Goal: Transaction & Acquisition: Purchase product/service

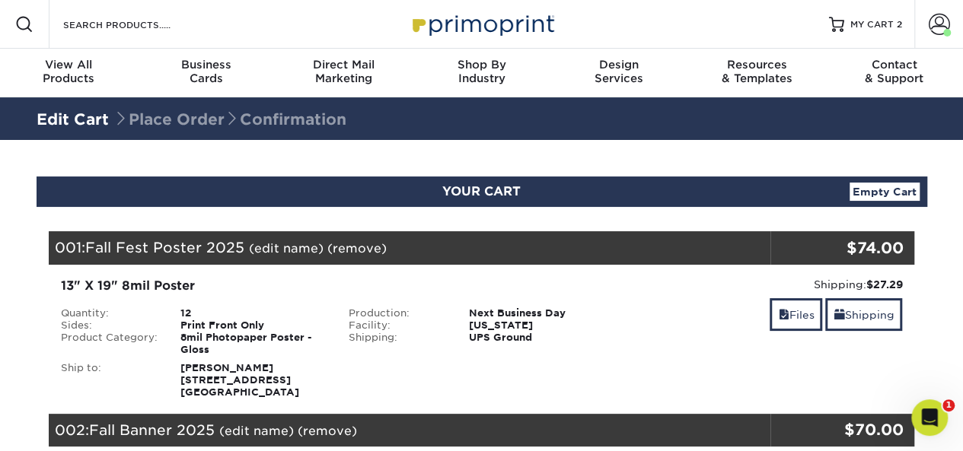
click at [924, 416] on icon "Open Intercom Messenger" at bounding box center [929, 418] width 25 height 25
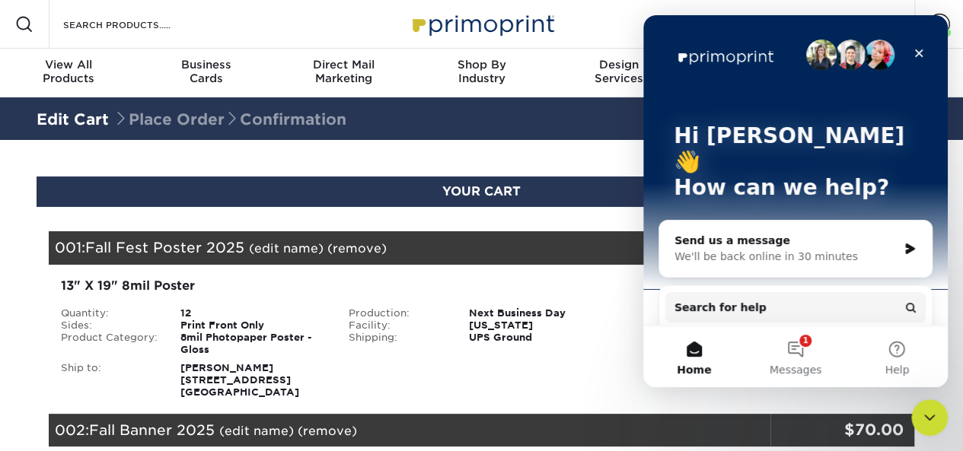
click at [790, 349] on button "1 Messages" at bounding box center [795, 357] width 101 height 61
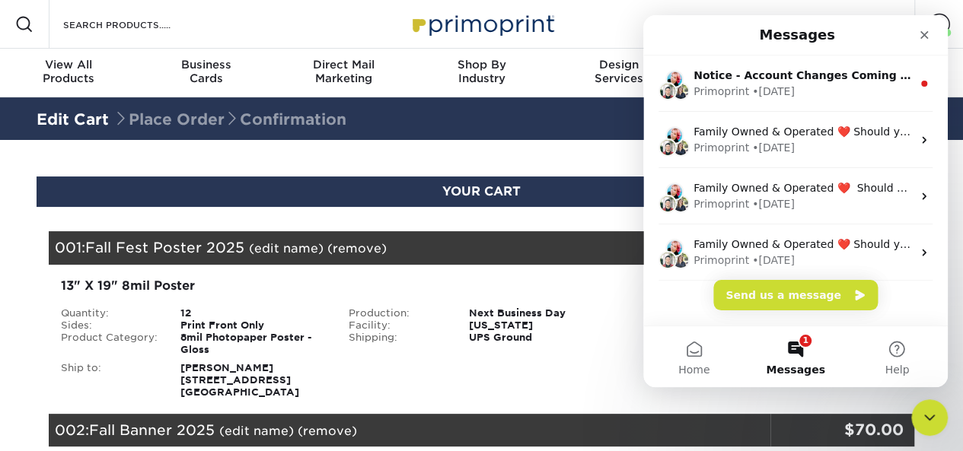
click at [925, 38] on icon "Close" at bounding box center [924, 35] width 12 height 12
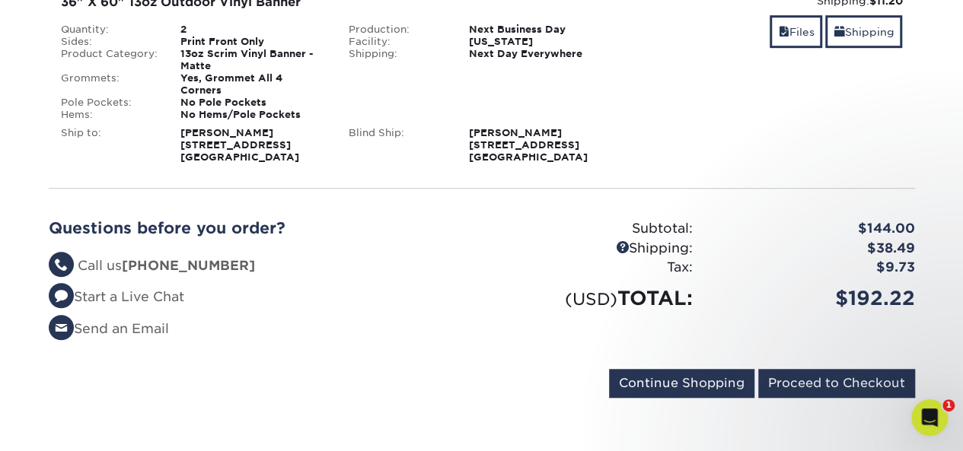
scroll to position [467, 0]
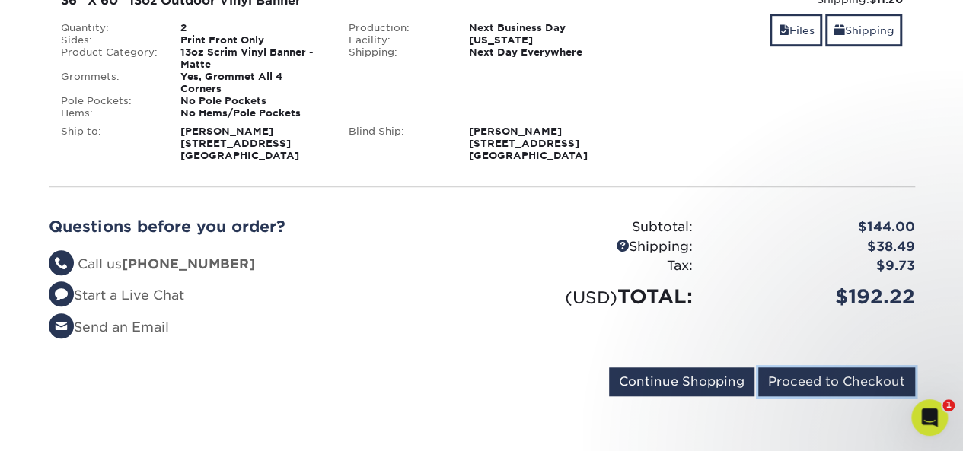
click at [821, 368] on input "Proceed to Checkout" at bounding box center [836, 382] width 157 height 29
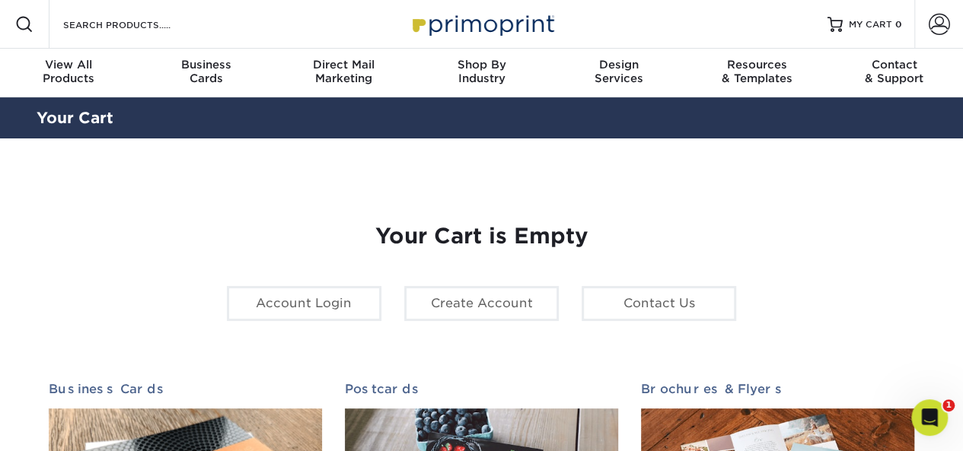
click at [933, 21] on span at bounding box center [939, 24] width 21 height 21
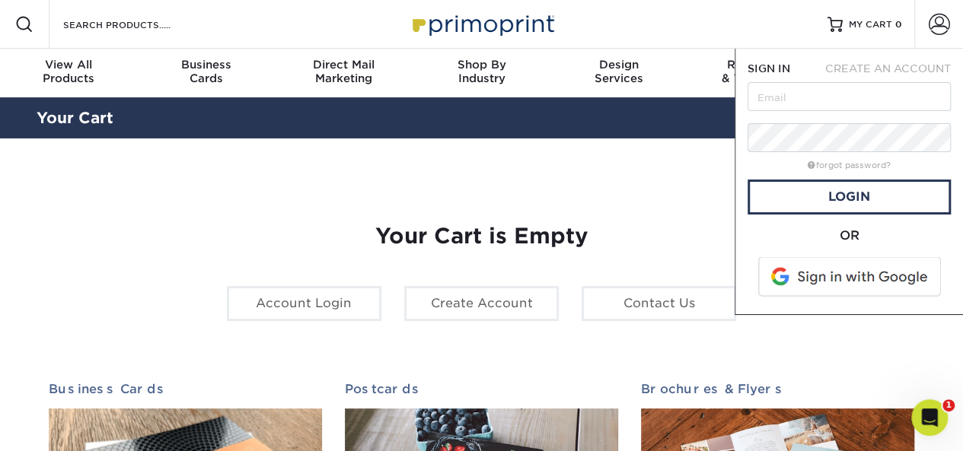
click at [830, 279] on span at bounding box center [851, 277] width 194 height 40
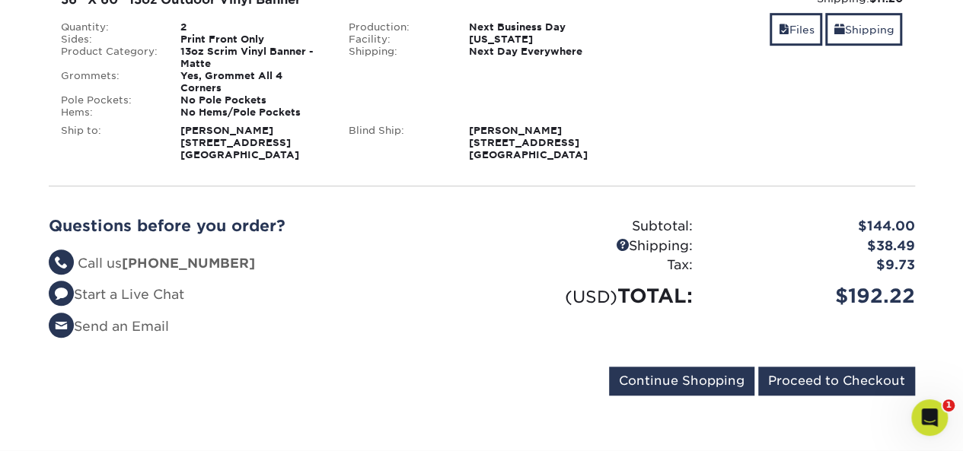
scroll to position [469, 0]
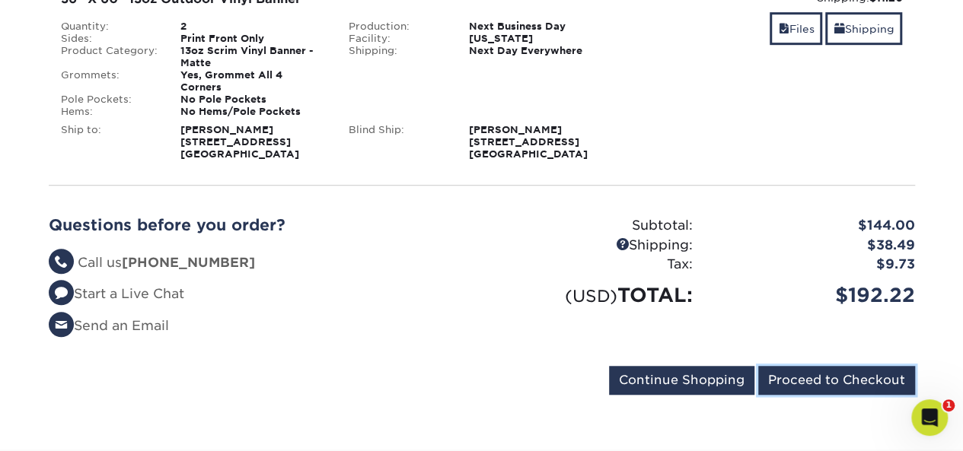
click at [846, 366] on input "Proceed to Checkout" at bounding box center [836, 380] width 157 height 29
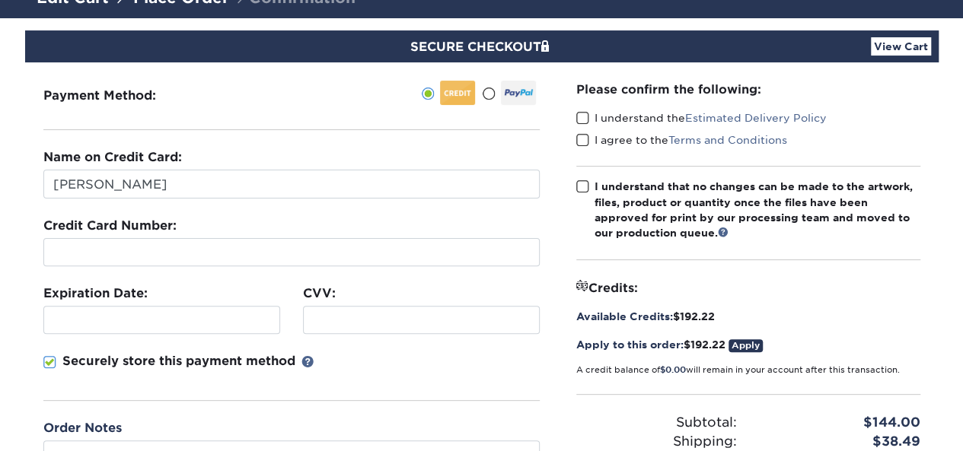
scroll to position [254, 0]
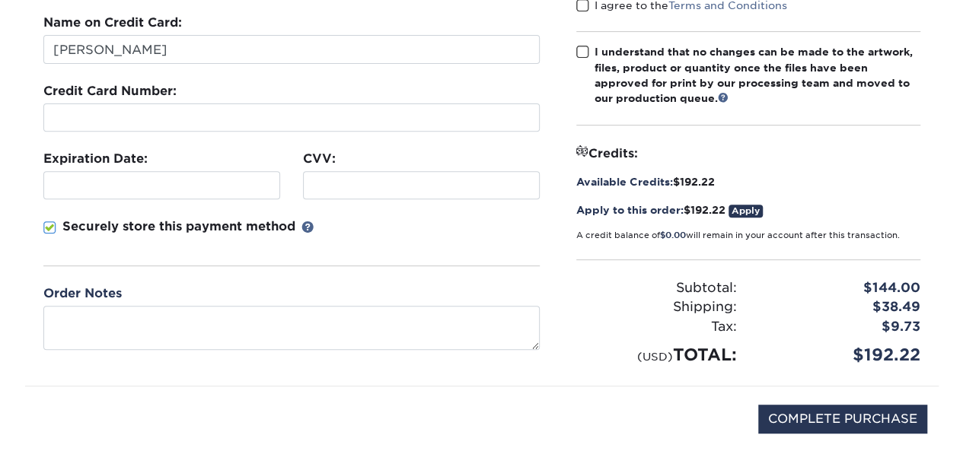
click at [748, 212] on link "Apply" at bounding box center [746, 211] width 34 height 13
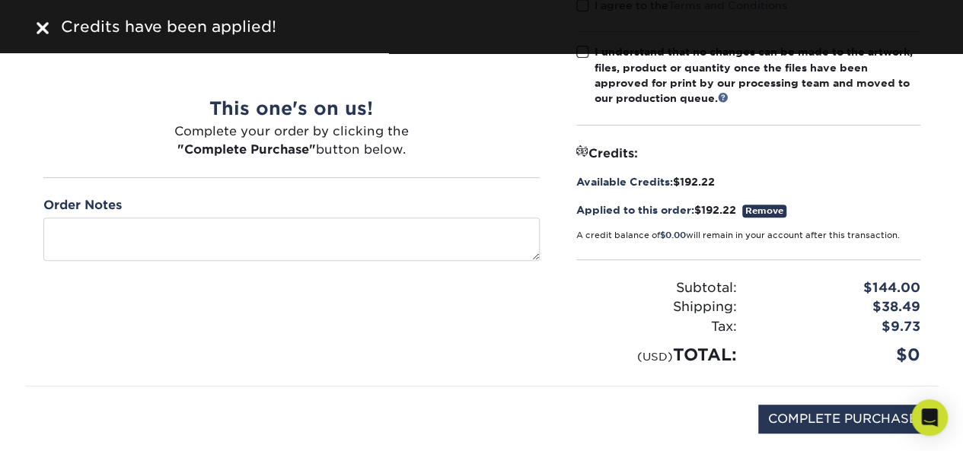
scroll to position [92, 0]
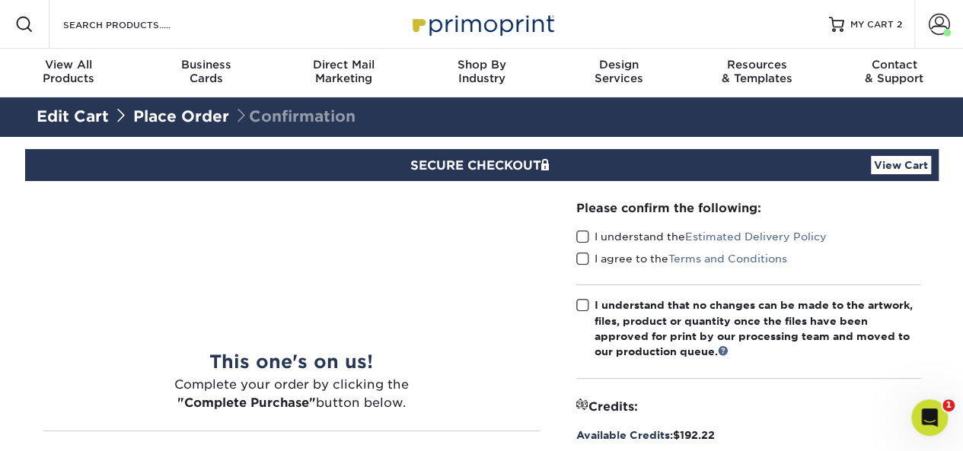
click at [584, 236] on span at bounding box center [582, 237] width 13 height 14
click at [0, 0] on input "I understand the Estimated Delivery Policy" at bounding box center [0, 0] width 0 height 0
click at [586, 255] on span at bounding box center [582, 259] width 13 height 14
click at [0, 0] on input "I agree to the Terms and Conditions" at bounding box center [0, 0] width 0 height 0
click at [580, 301] on span at bounding box center [582, 305] width 13 height 14
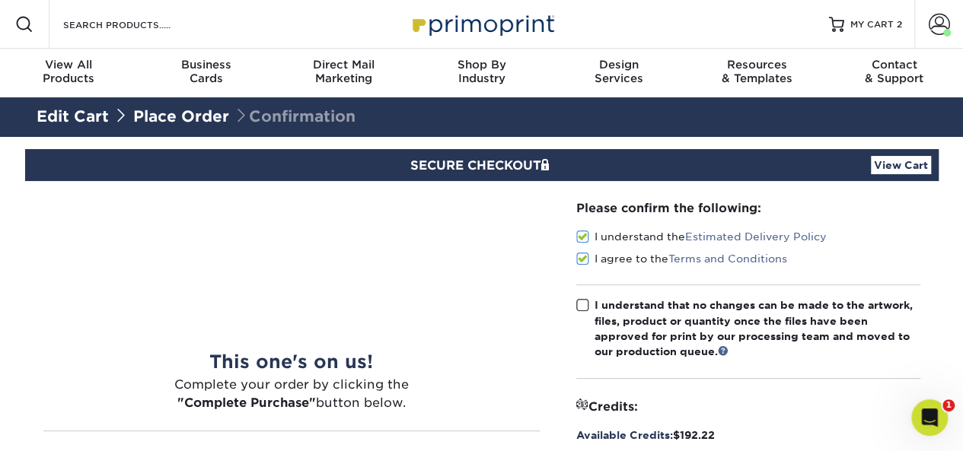
click at [0, 0] on input "I understand that no changes can be made to the artwork, files, product or quan…" at bounding box center [0, 0] width 0 height 0
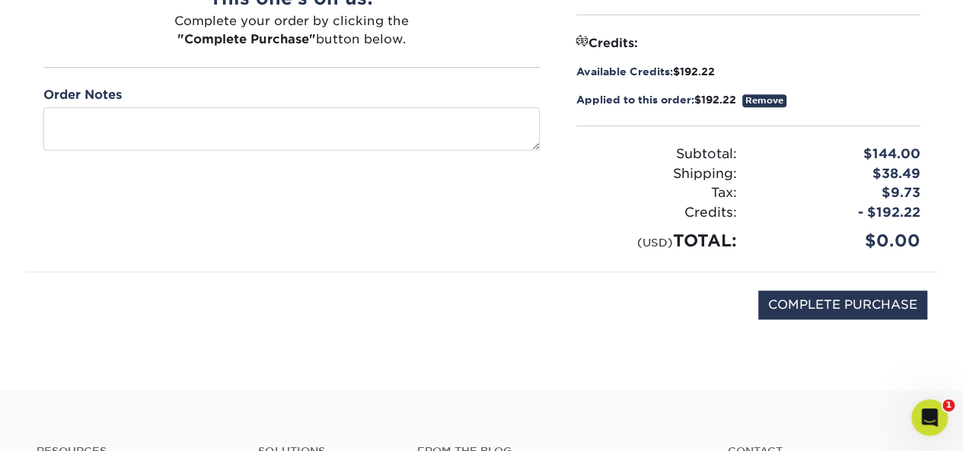
scroll to position [368, 0]
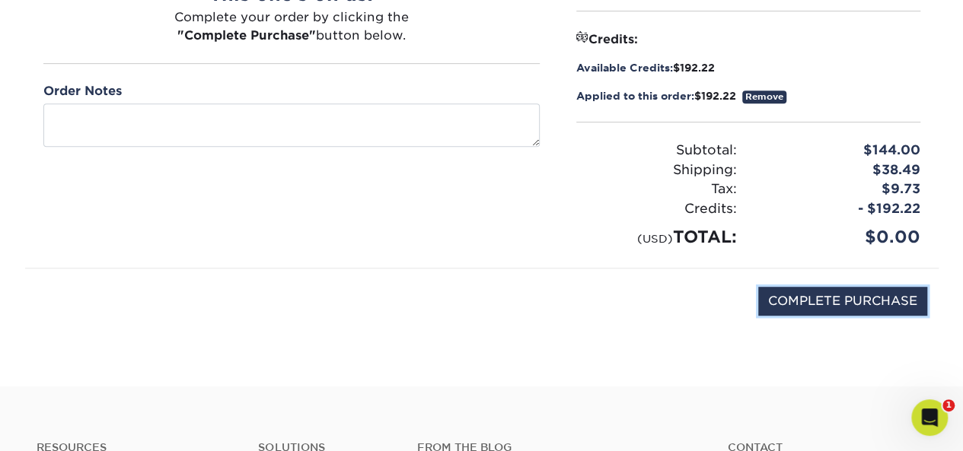
click at [816, 296] on input "COMPLETE PURCHASE" at bounding box center [842, 301] width 169 height 29
type input "PROCESSING, PLEASE WAIT..."
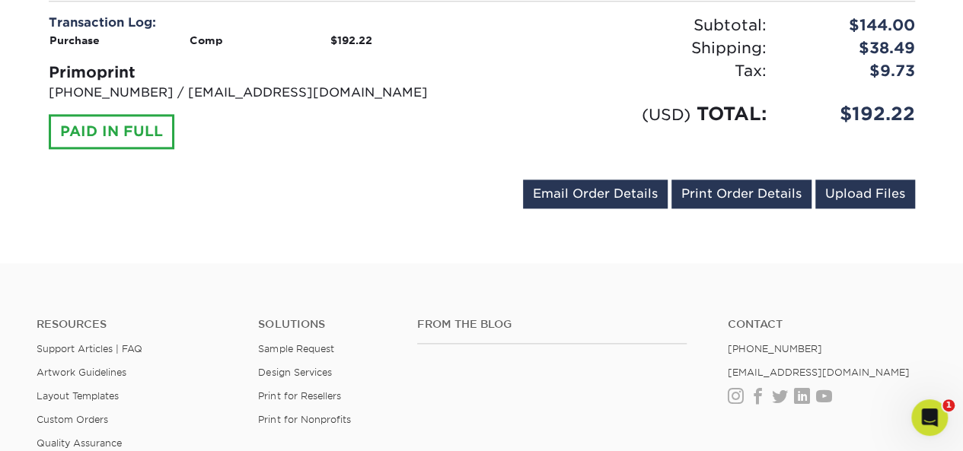
scroll to position [896, 0]
